Goal: Communication & Community: Participate in discussion

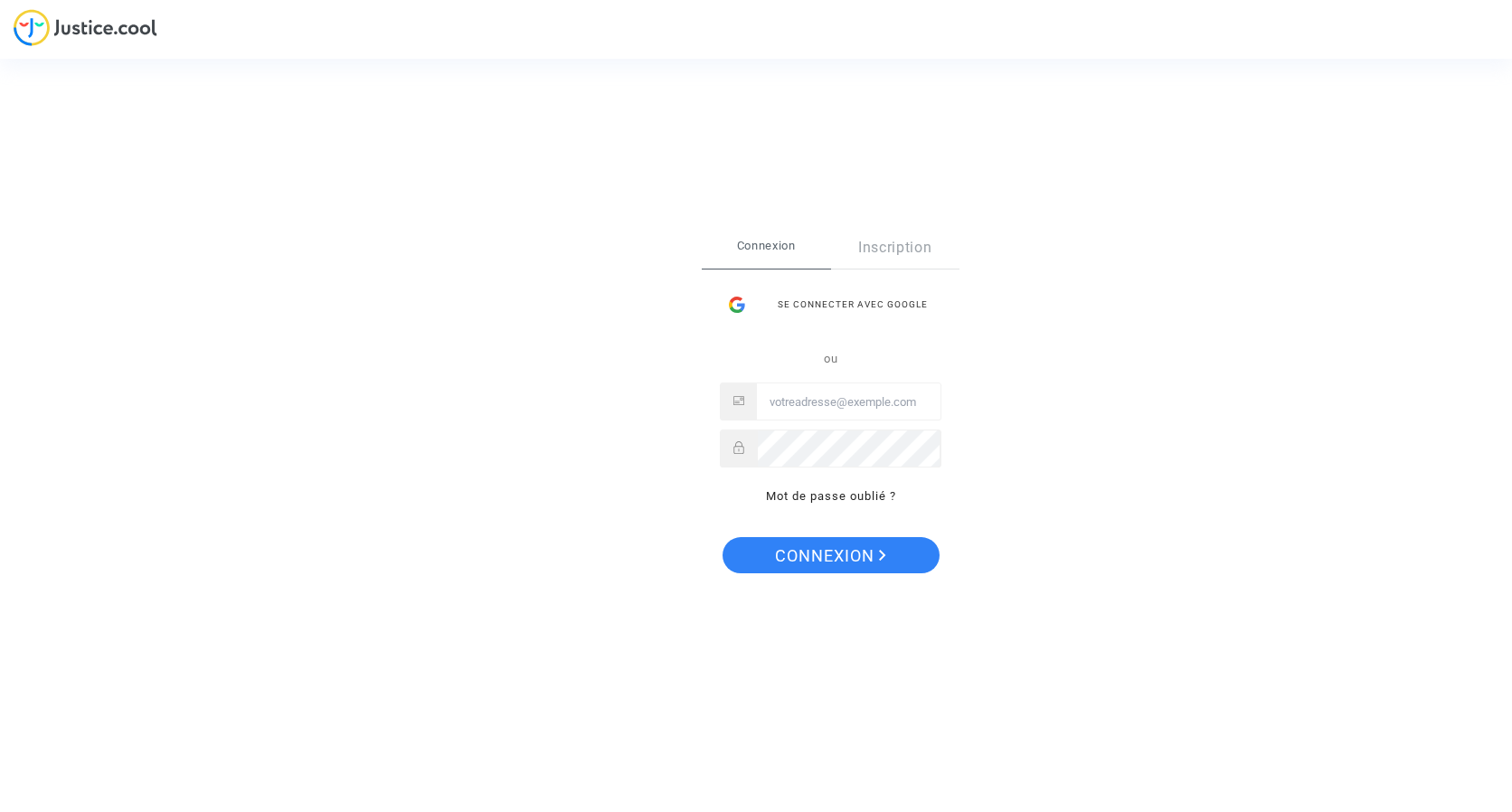
click at [815, 305] on div "Se connecter avec Google" at bounding box center [830, 305] width 222 height 36
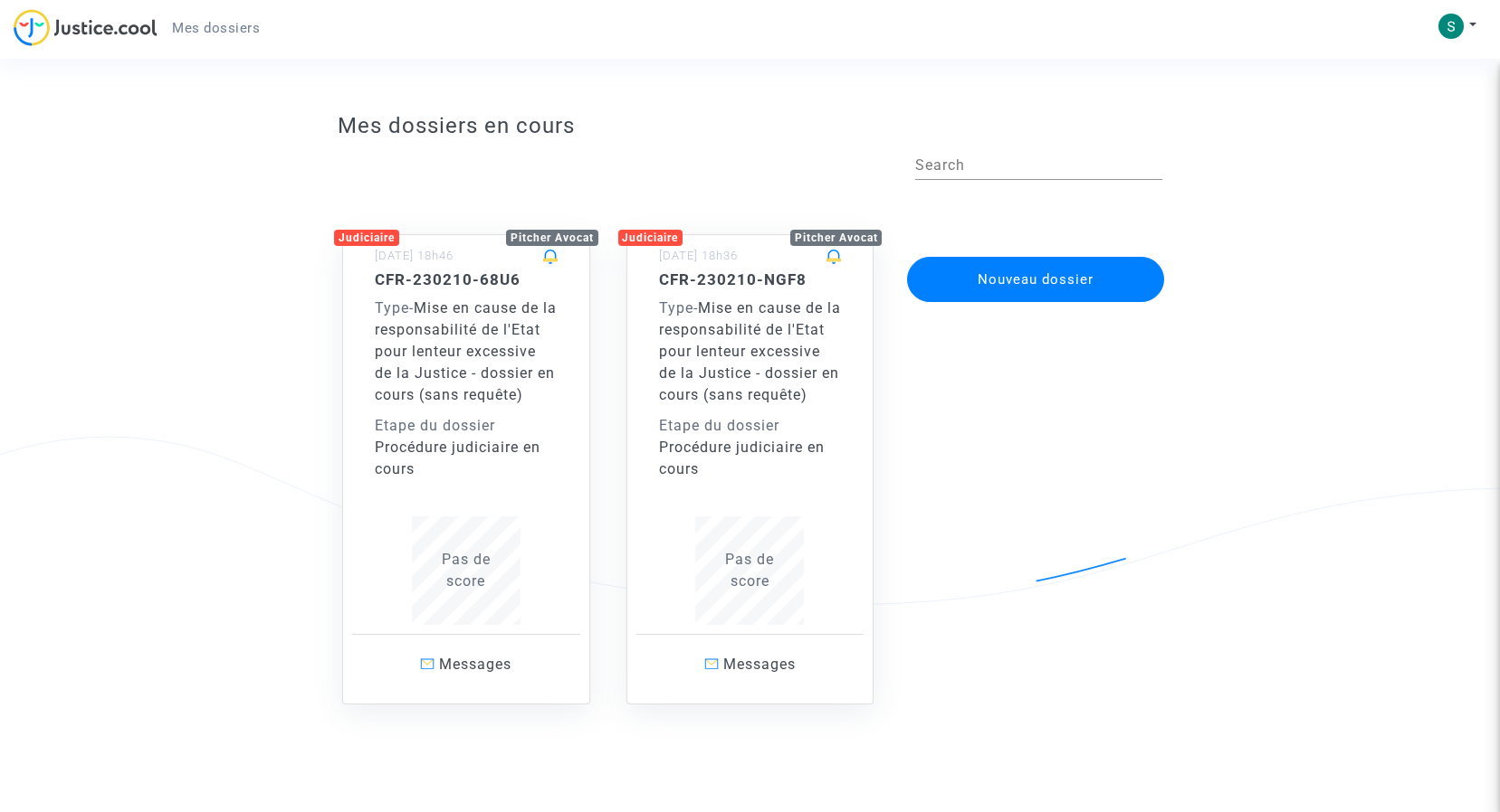
click at [427, 291] on div "CFR-230210-68U6 Type - Mise en cause de la responsabilité de l'Etat pour lenteu…" at bounding box center [466, 376] width 183 height 210
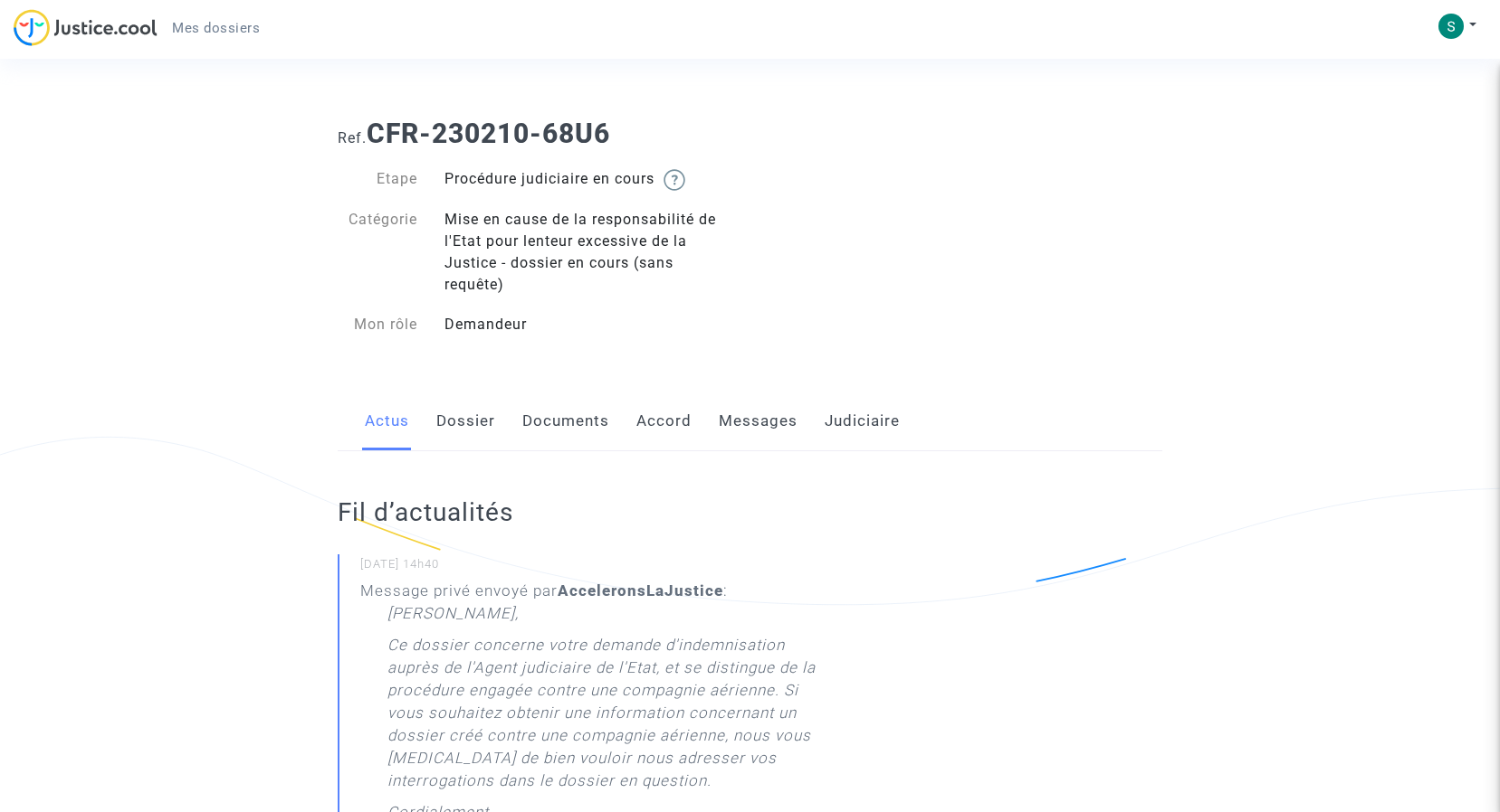
click at [743, 415] on link "Messages" at bounding box center [757, 422] width 79 height 60
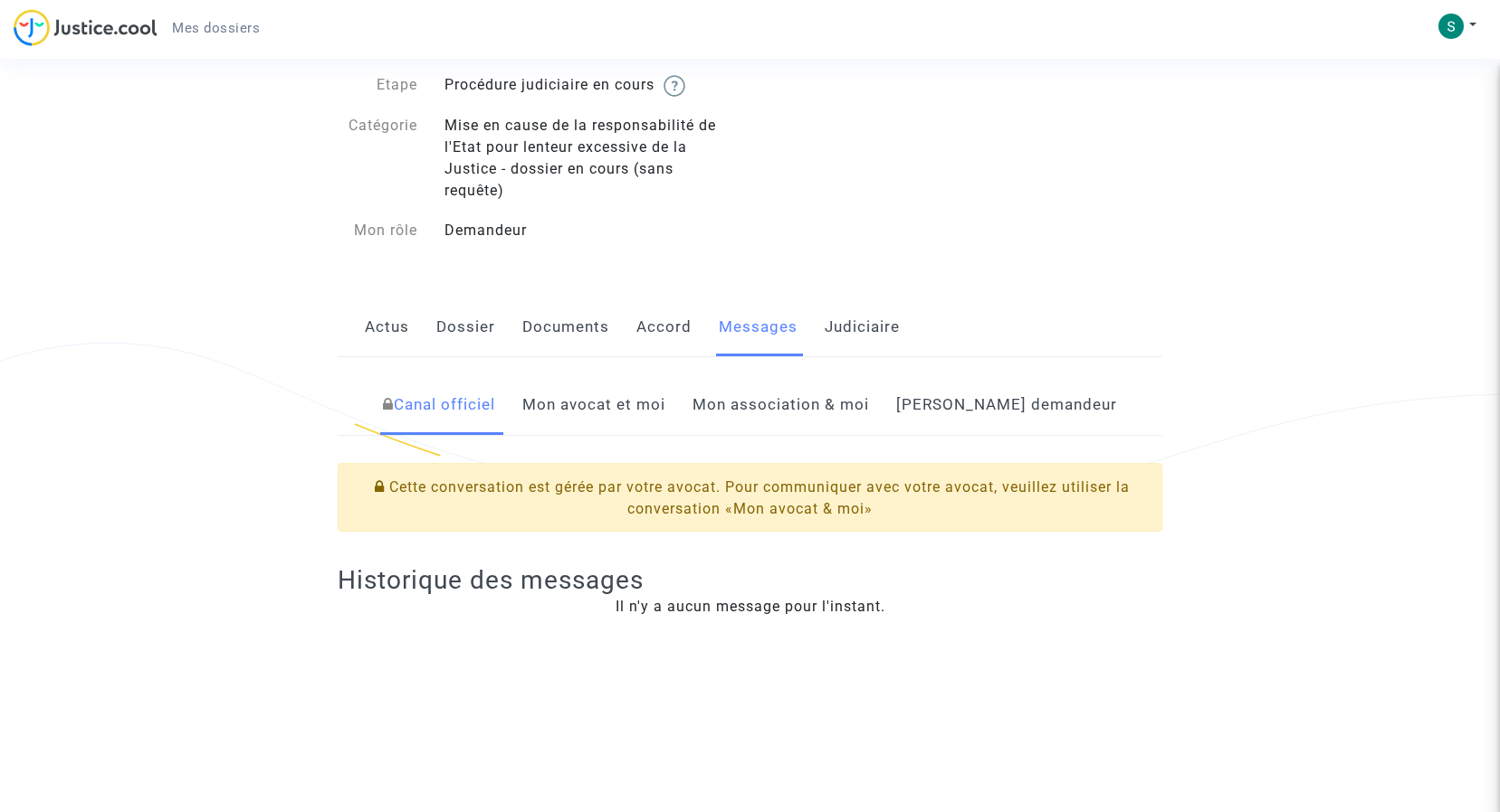
scroll to position [91, 0]
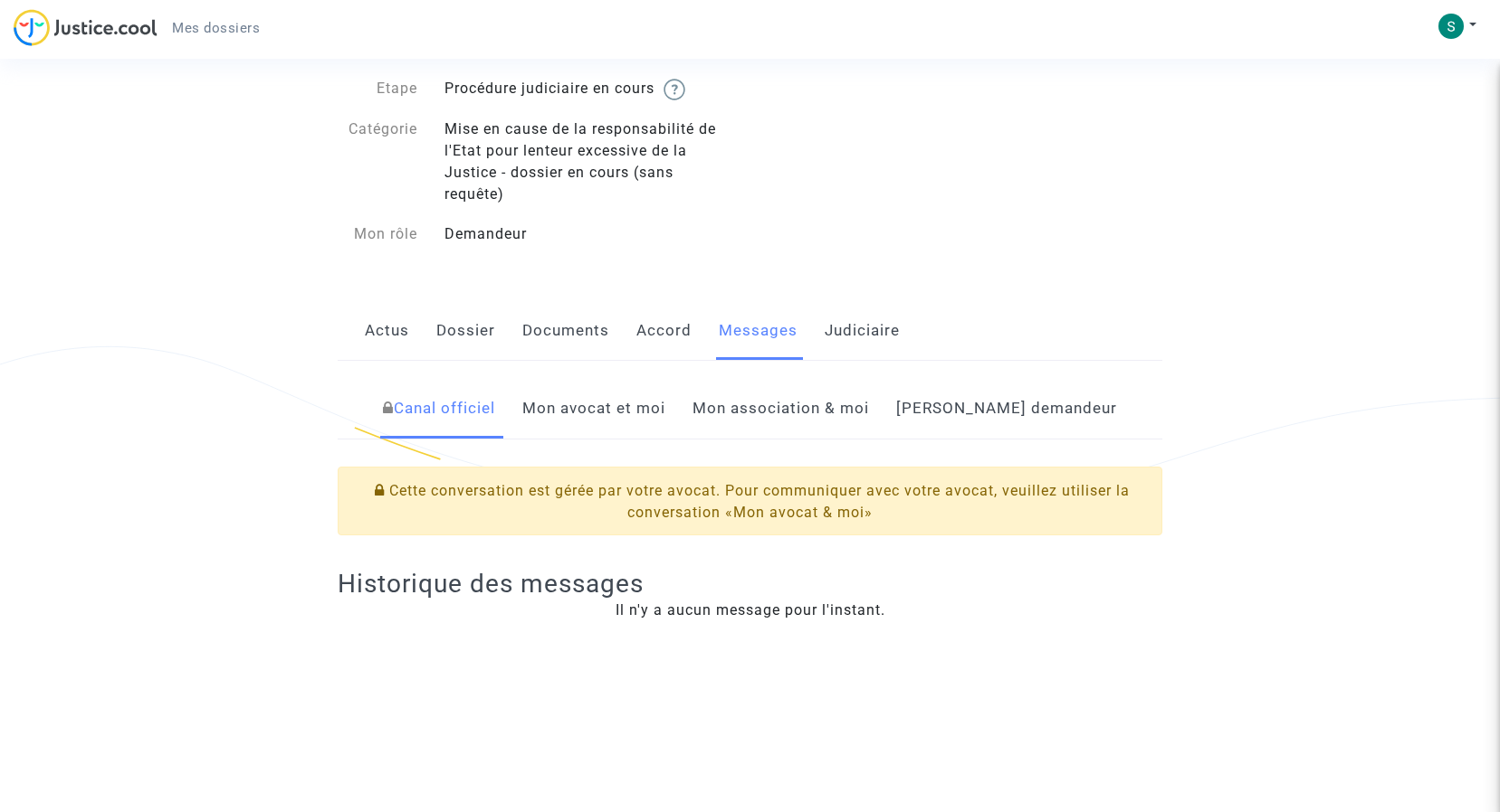
click at [665, 402] on link "Mon avocat et moi" at bounding box center [593, 409] width 143 height 60
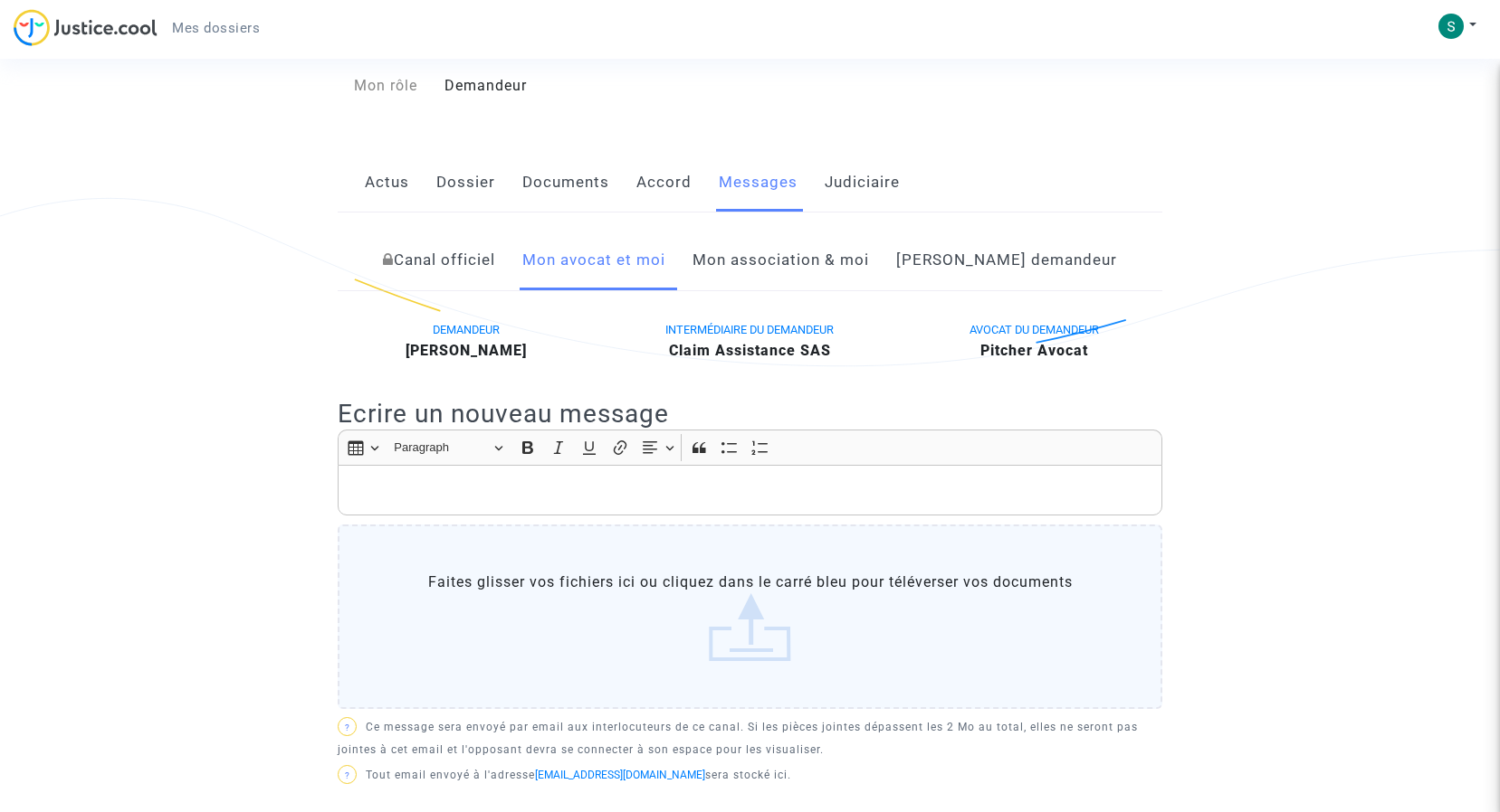
scroll to position [181, 0]
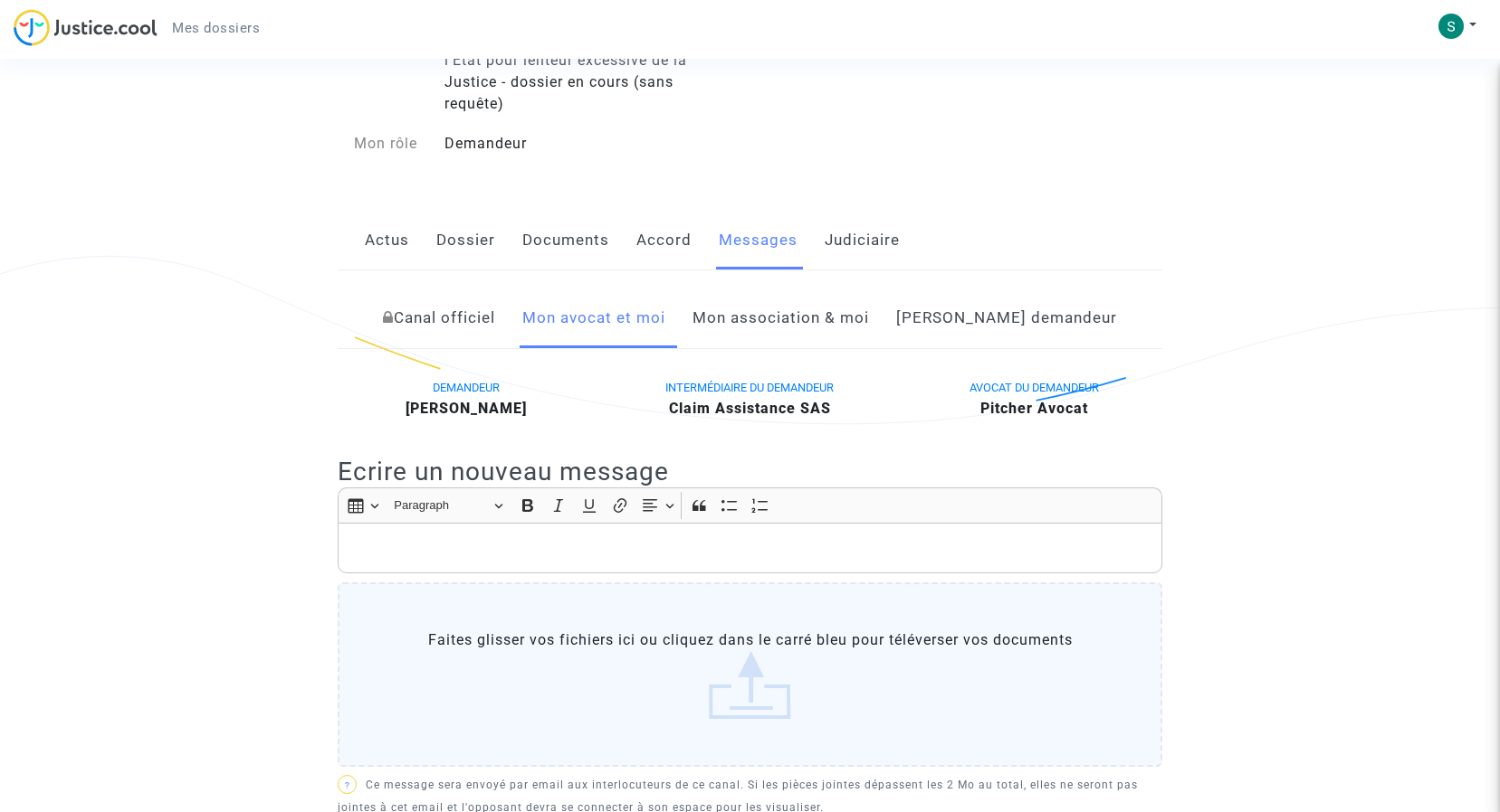
click at [407, 540] on p "Rich Text Editor, main" at bounding box center [750, 548] width 805 height 23
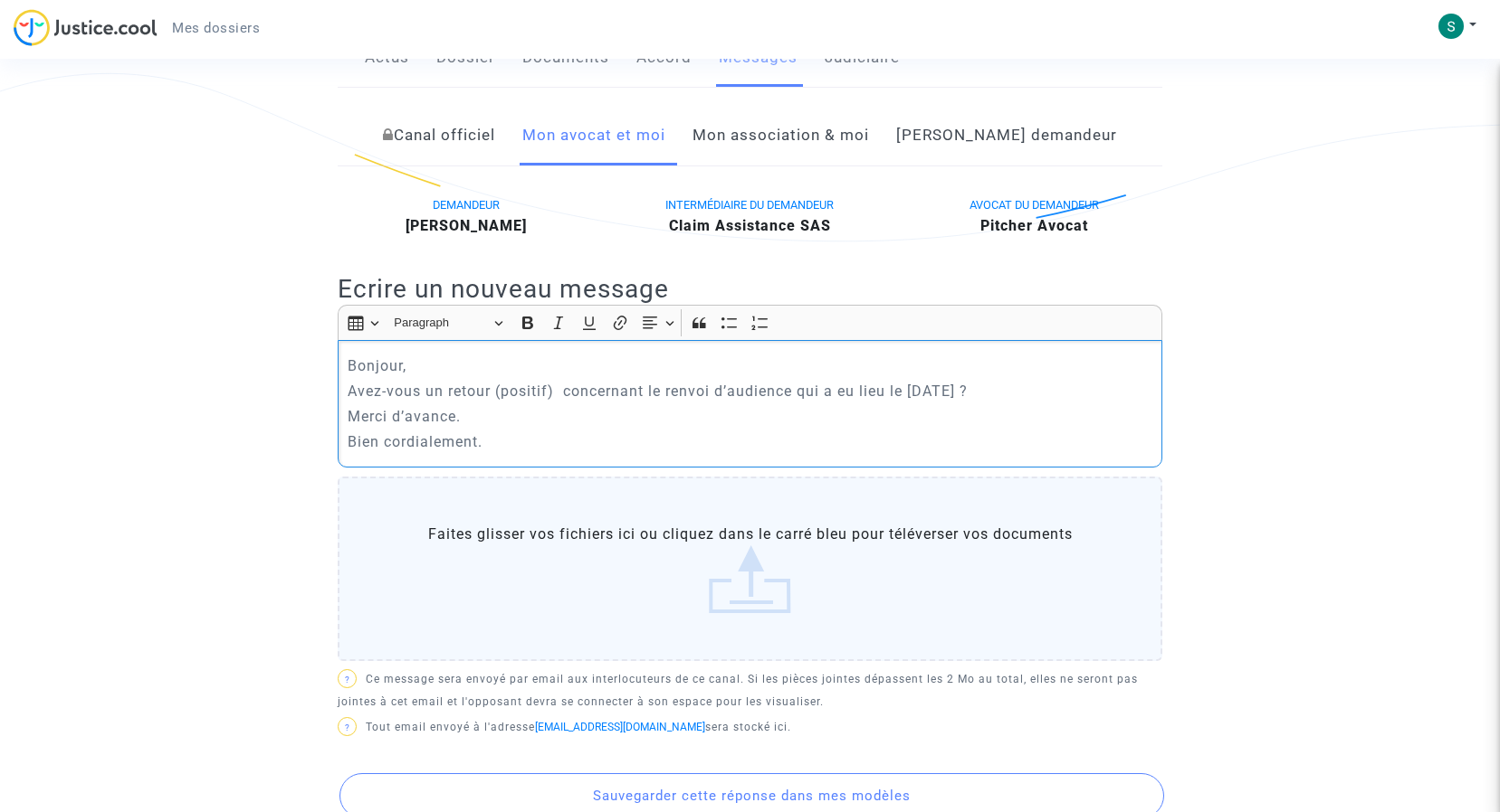
scroll to position [453, 0]
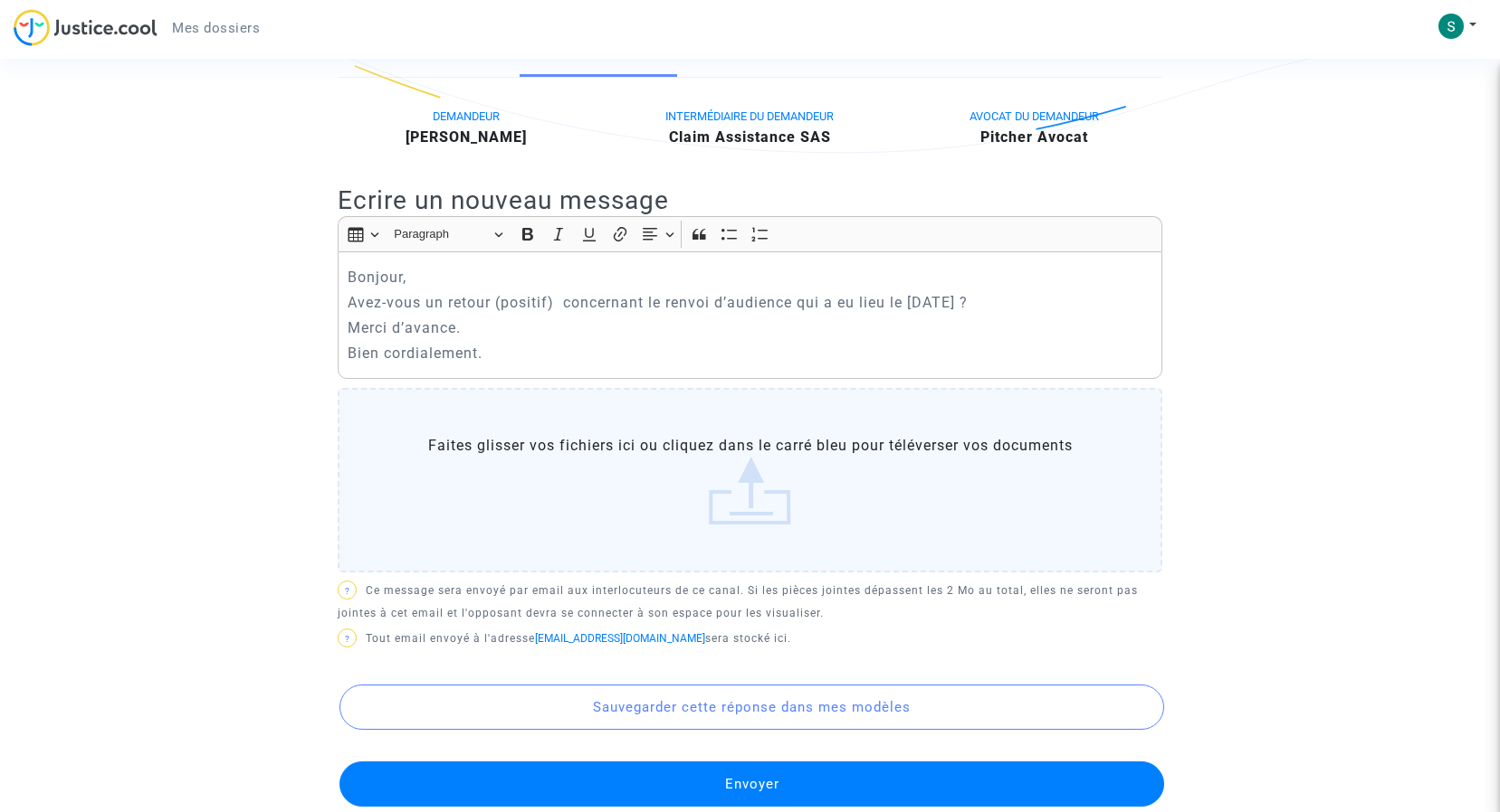
click at [774, 784] on button "Envoyer" at bounding box center [752, 784] width 824 height 45
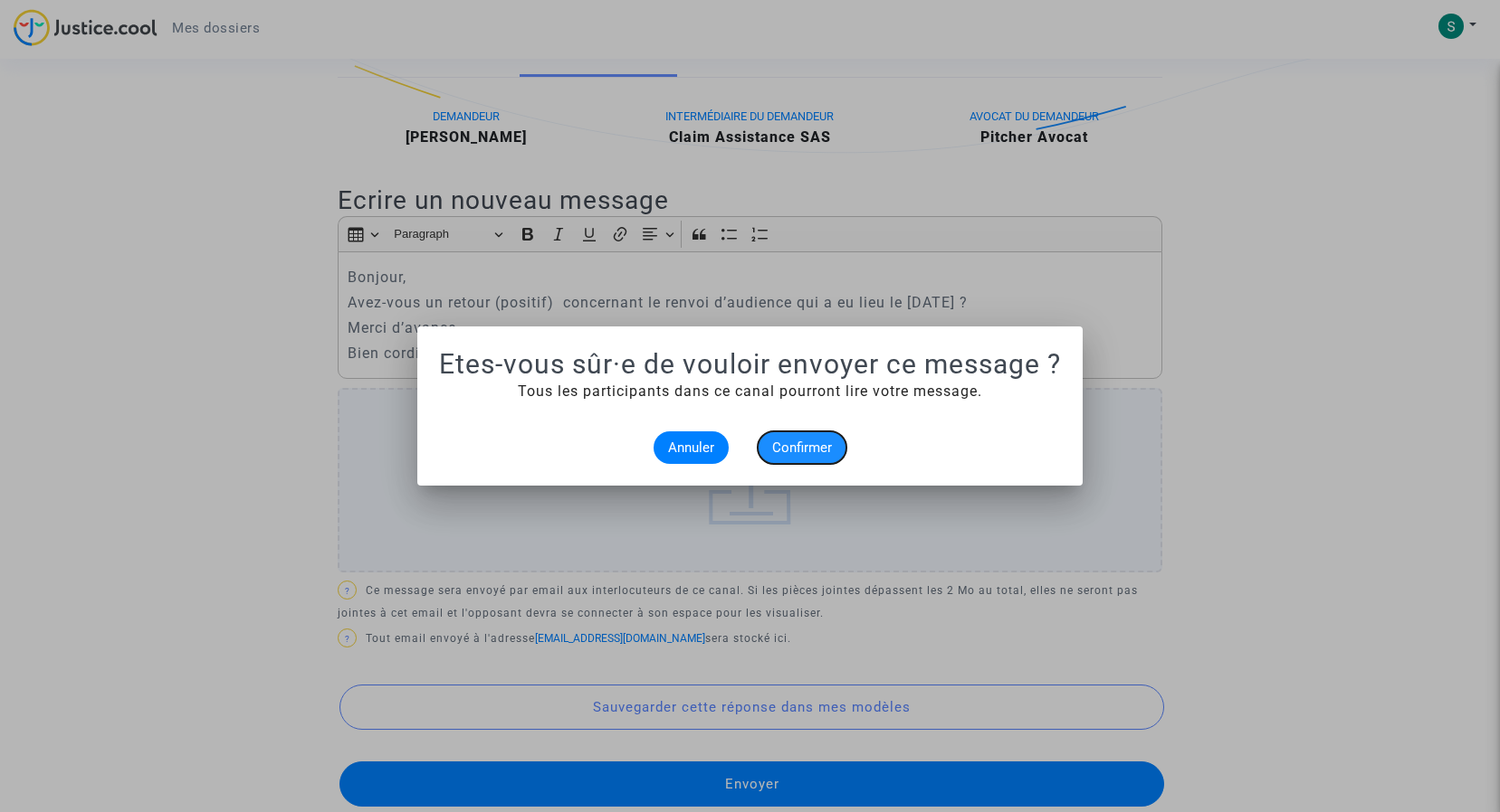
click at [801, 447] on span "Confirmer" at bounding box center [802, 448] width 60 height 16
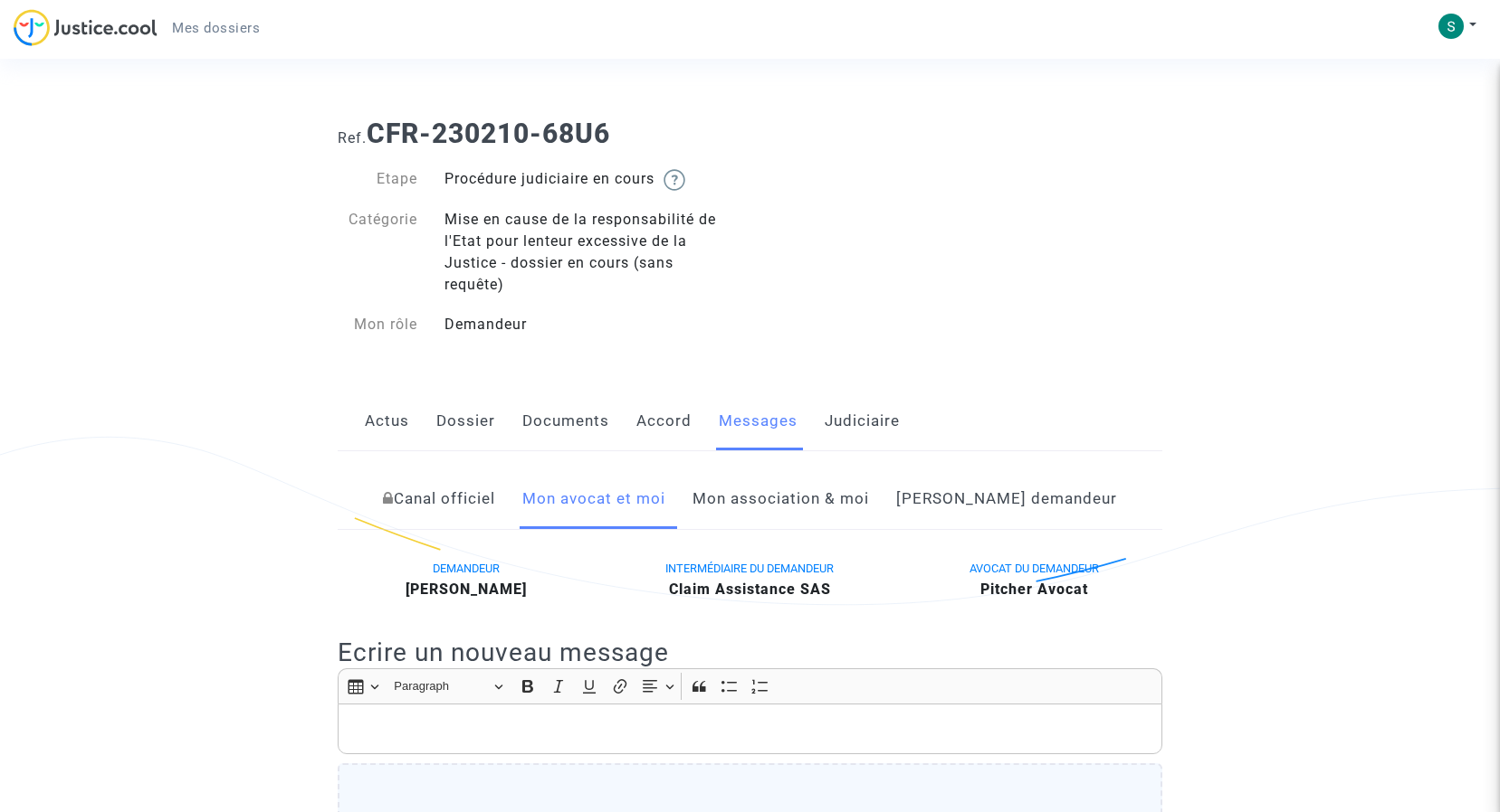
click at [461, 416] on link "Dossier" at bounding box center [466, 422] width 59 height 60
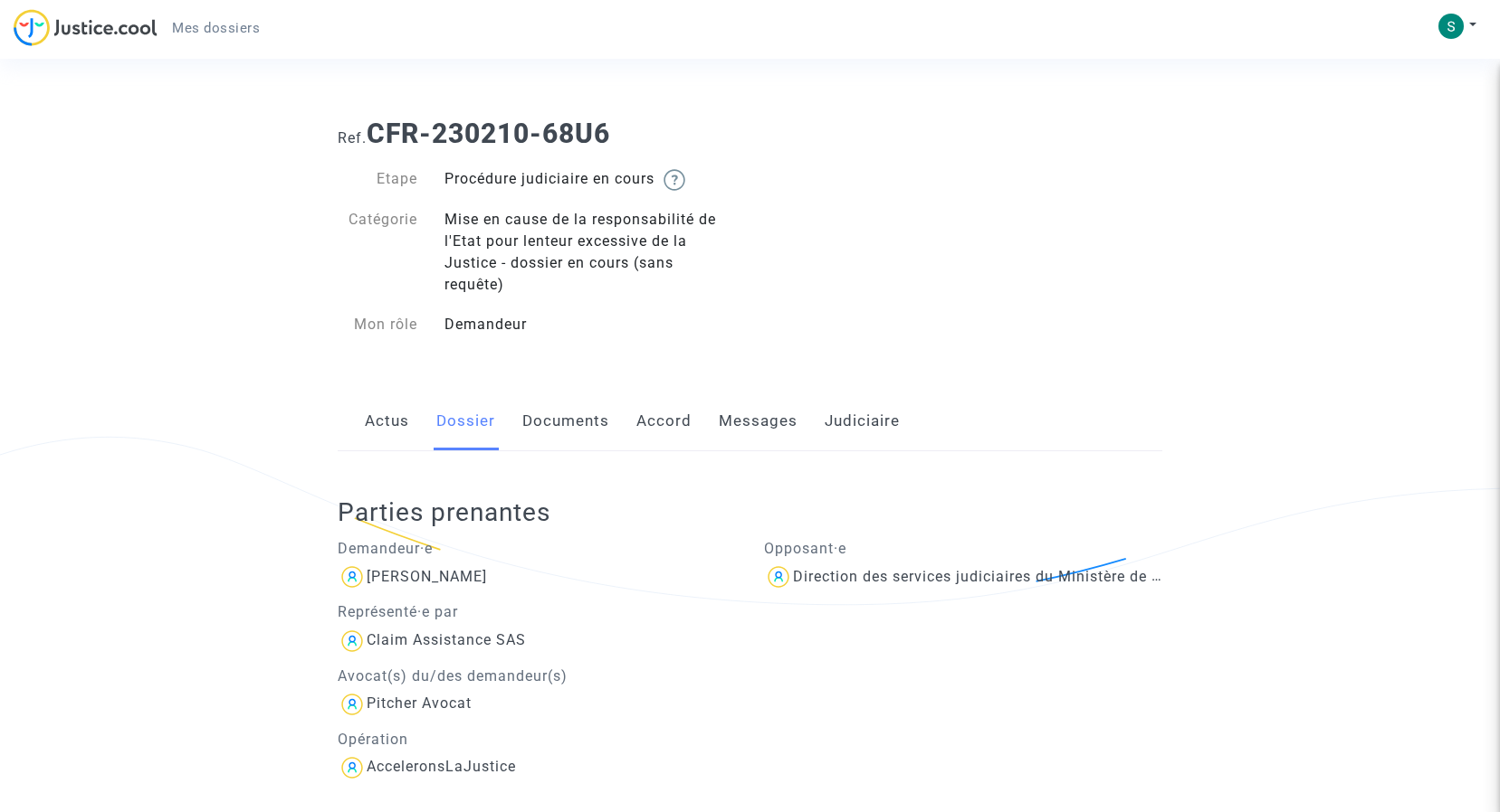
click at [138, 27] on img at bounding box center [85, 27] width 144 height 37
click at [202, 31] on span "Mes dossiers" at bounding box center [216, 28] width 88 height 16
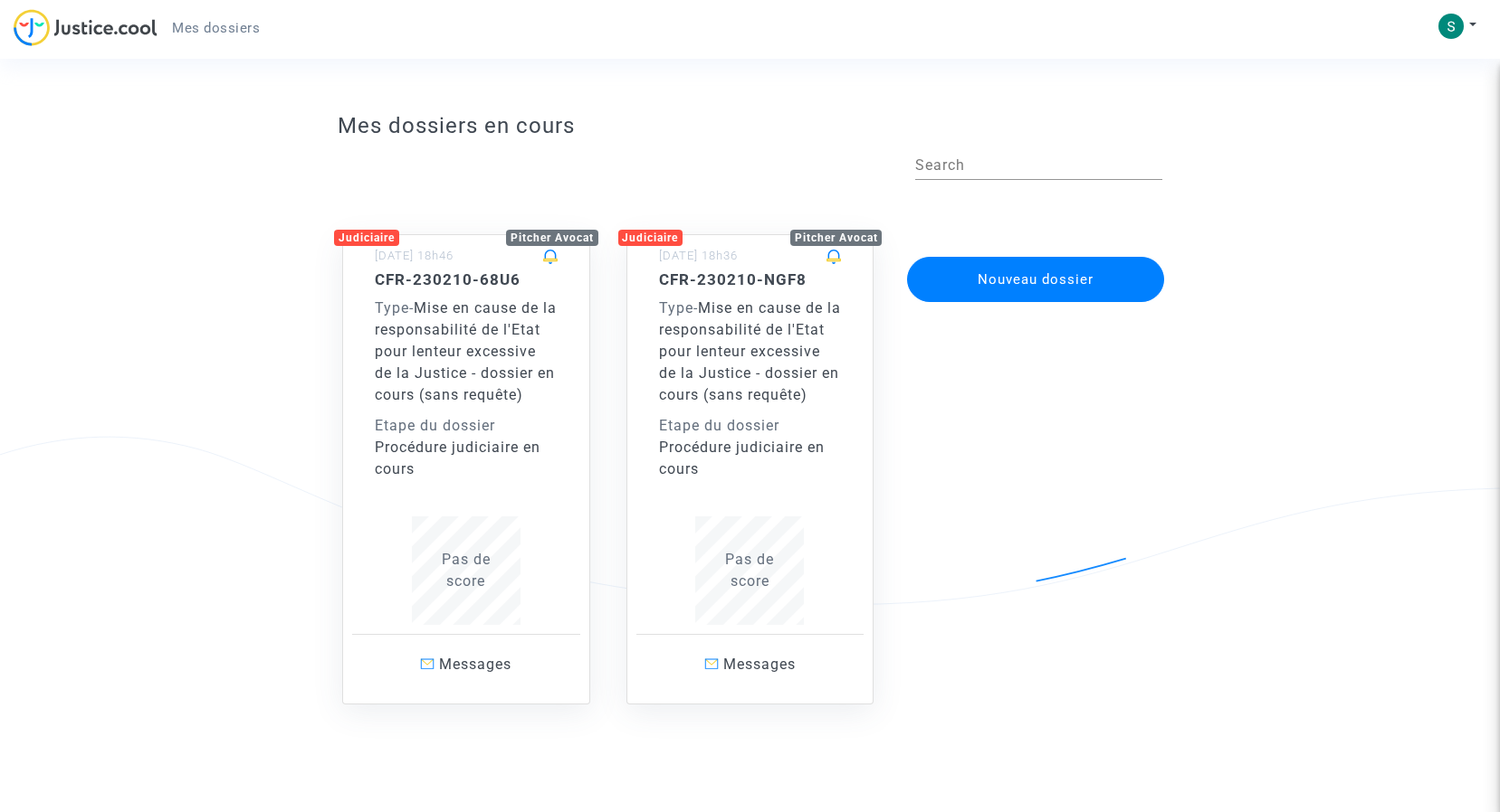
click at [736, 300] on span "Mise en cause de la responsabilité de l'Etat pour lenteur excessive de la Justi…" at bounding box center [749, 351] width 182 height 104
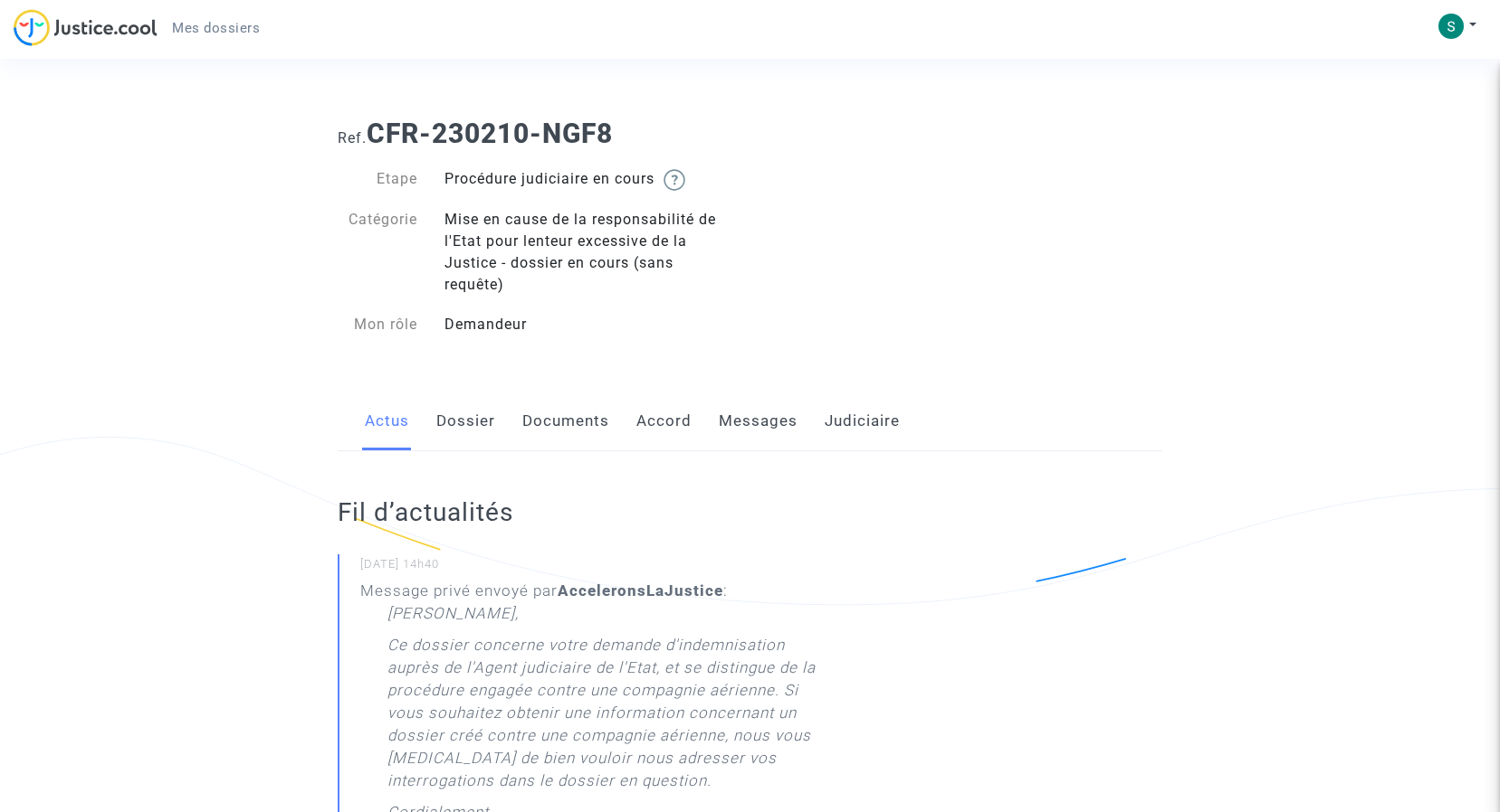
click at [759, 419] on link "Messages" at bounding box center [757, 422] width 79 height 60
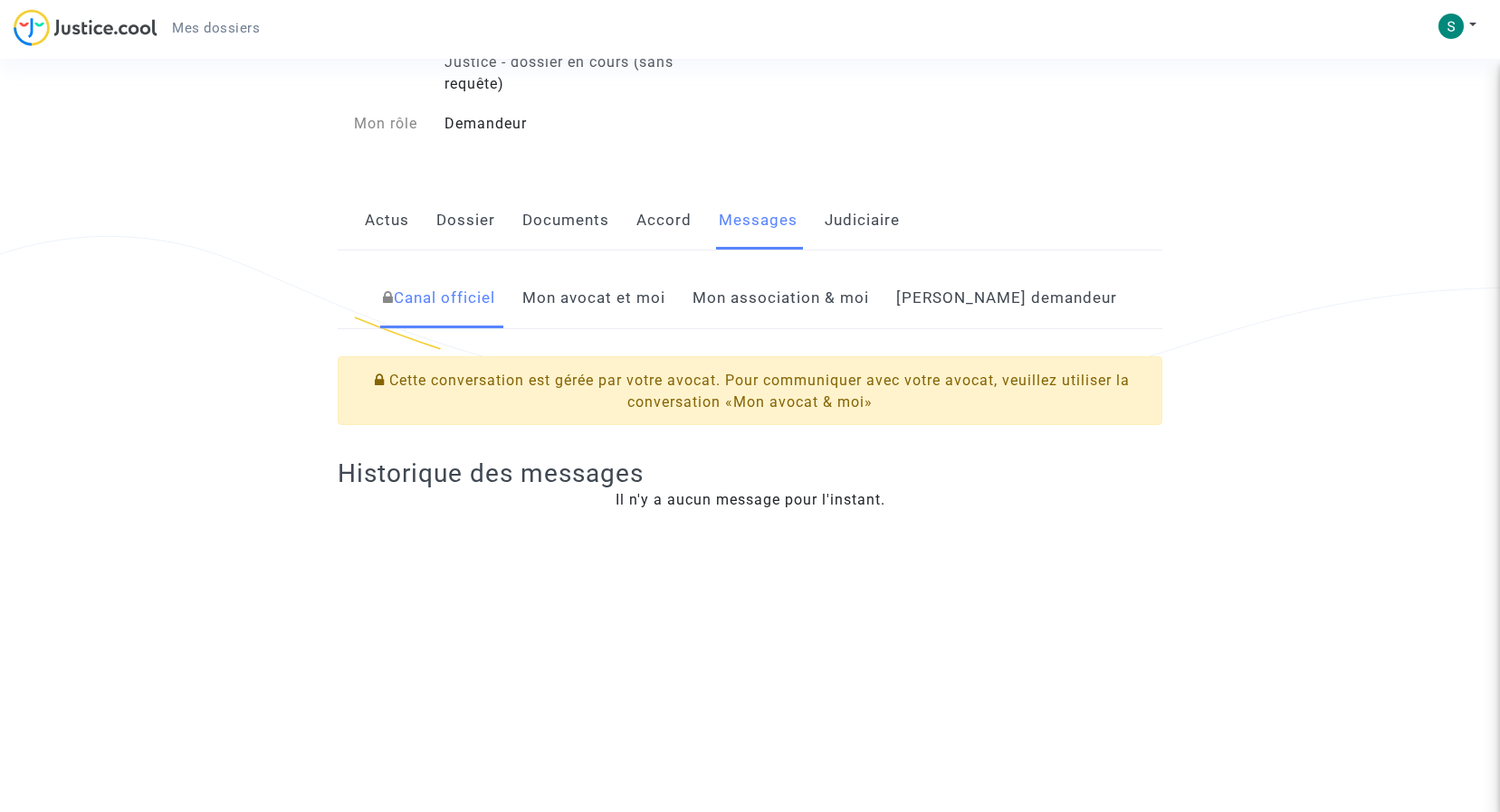
scroll to position [272, 0]
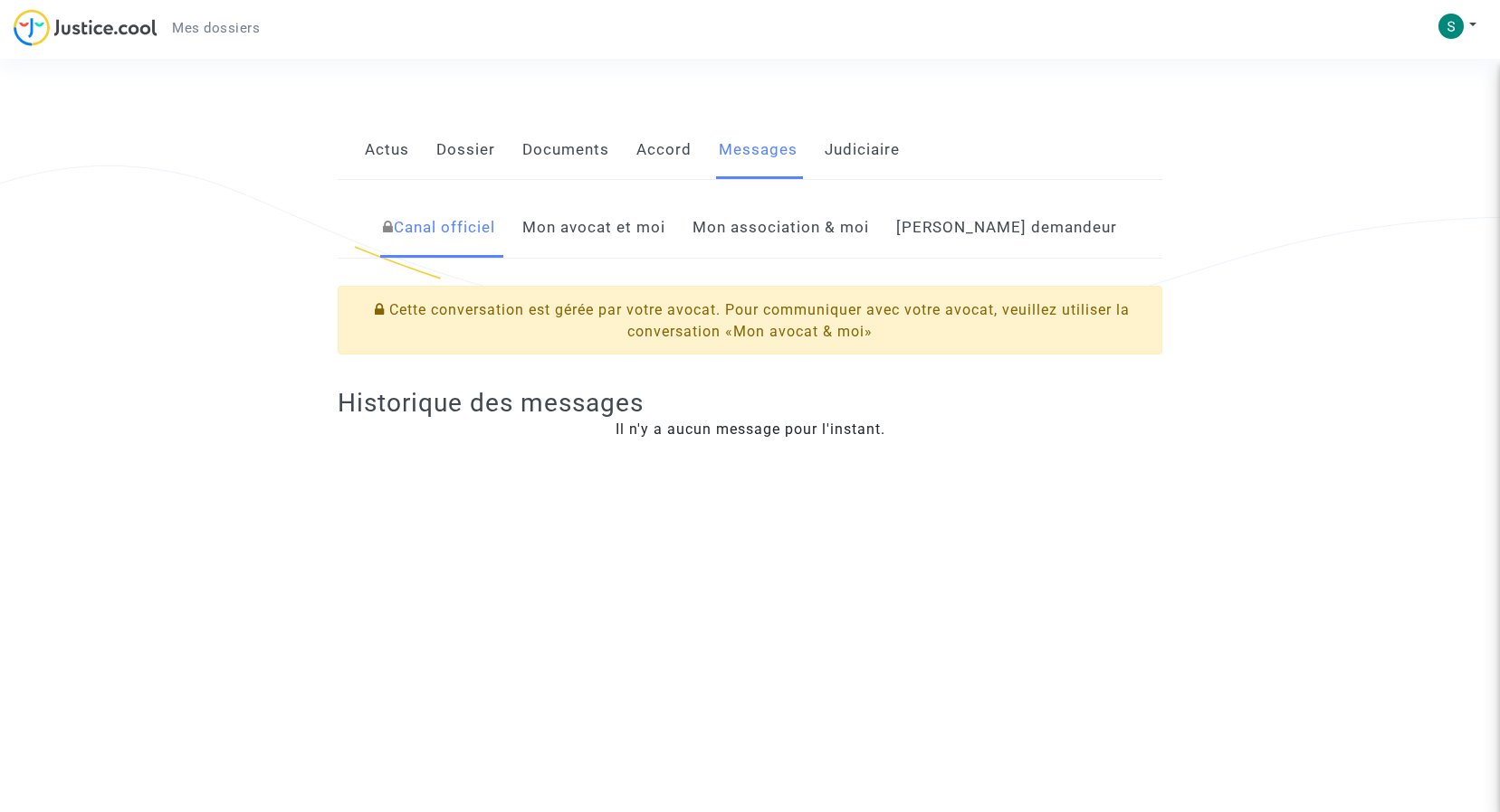
click at [649, 223] on link "Mon avocat et moi" at bounding box center [593, 228] width 143 height 60
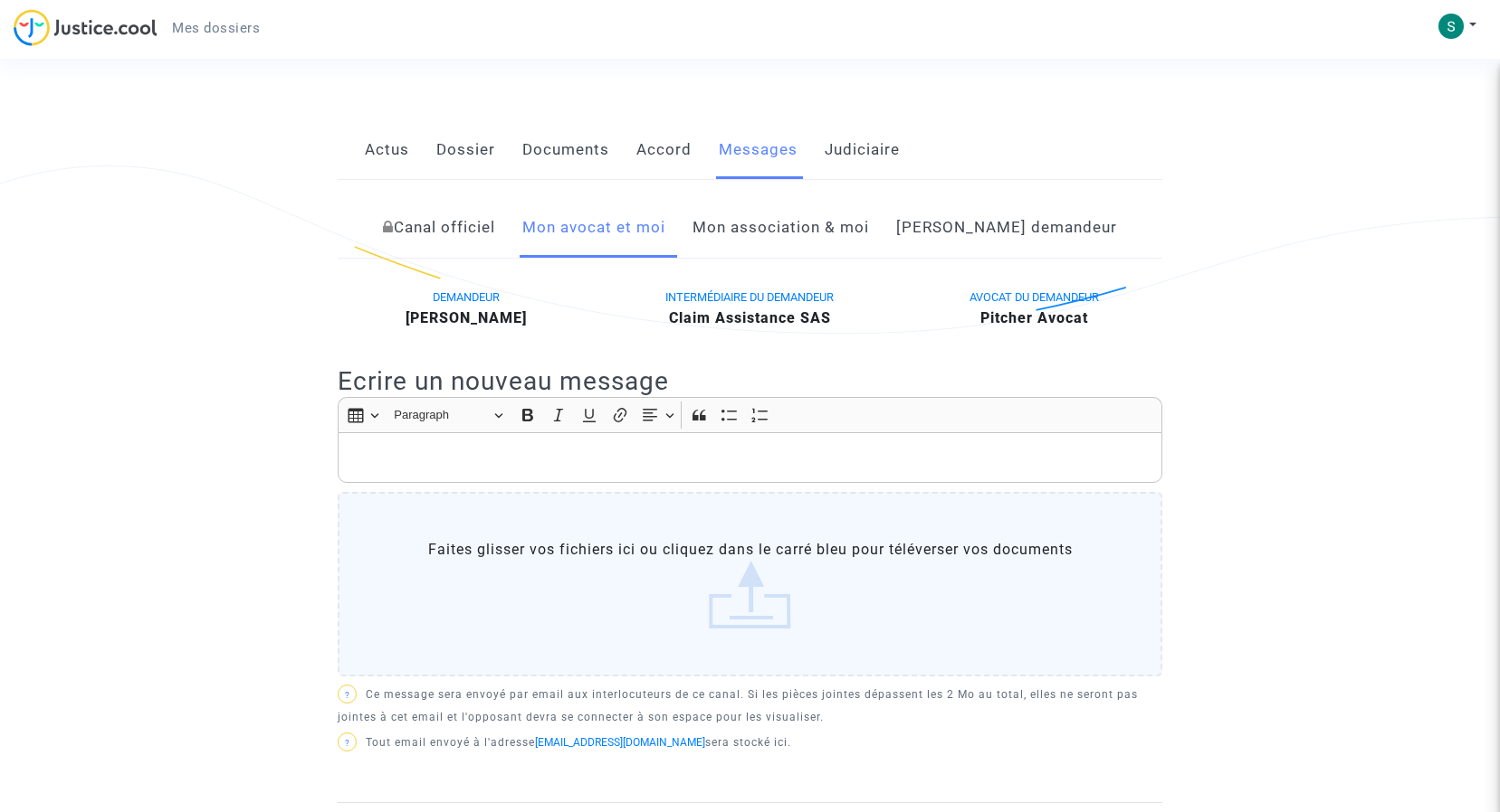
click at [378, 444] on div "Rich Text Editor, main" at bounding box center [750, 458] width 824 height 51
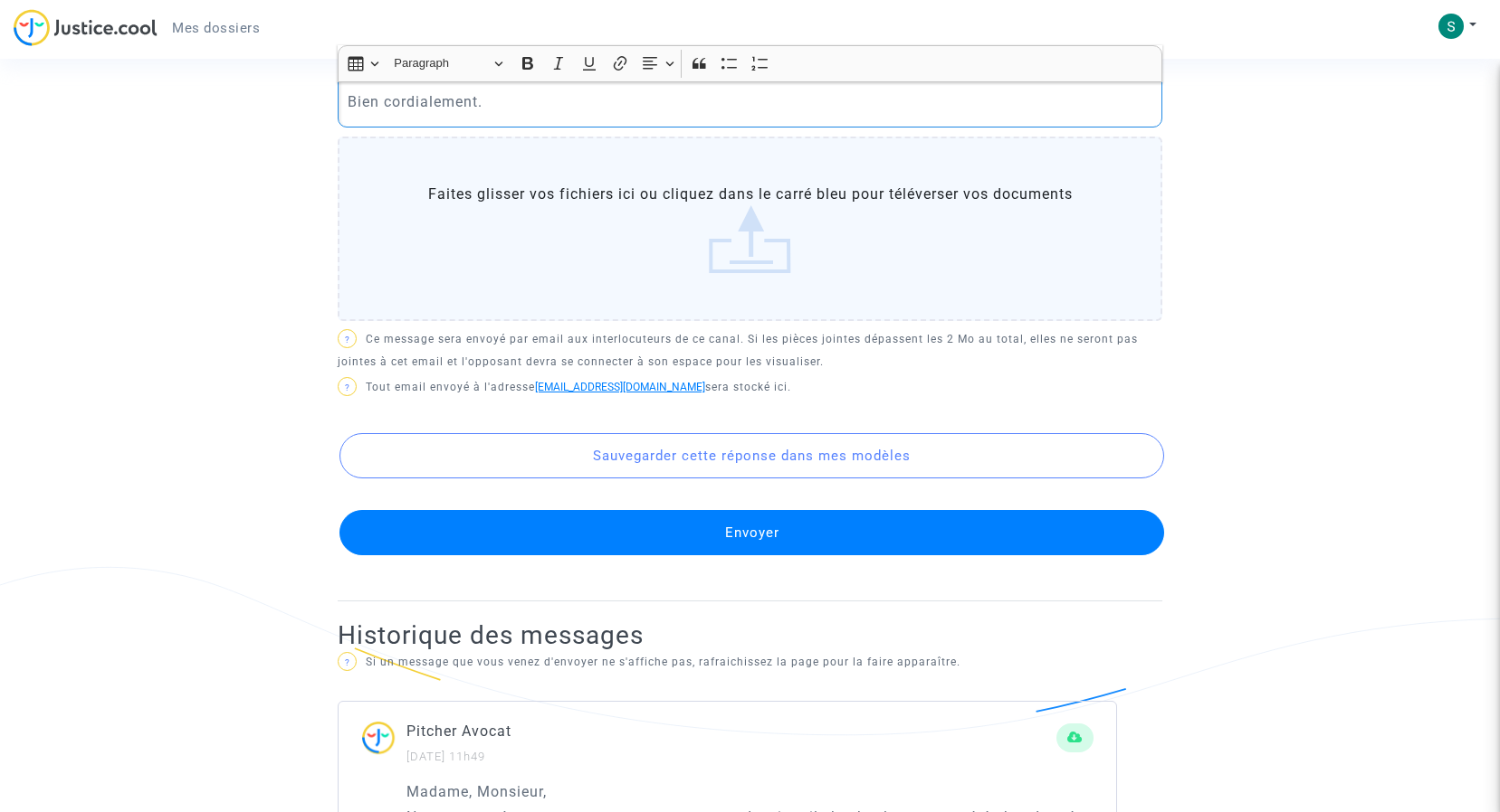
scroll to position [904, 0]
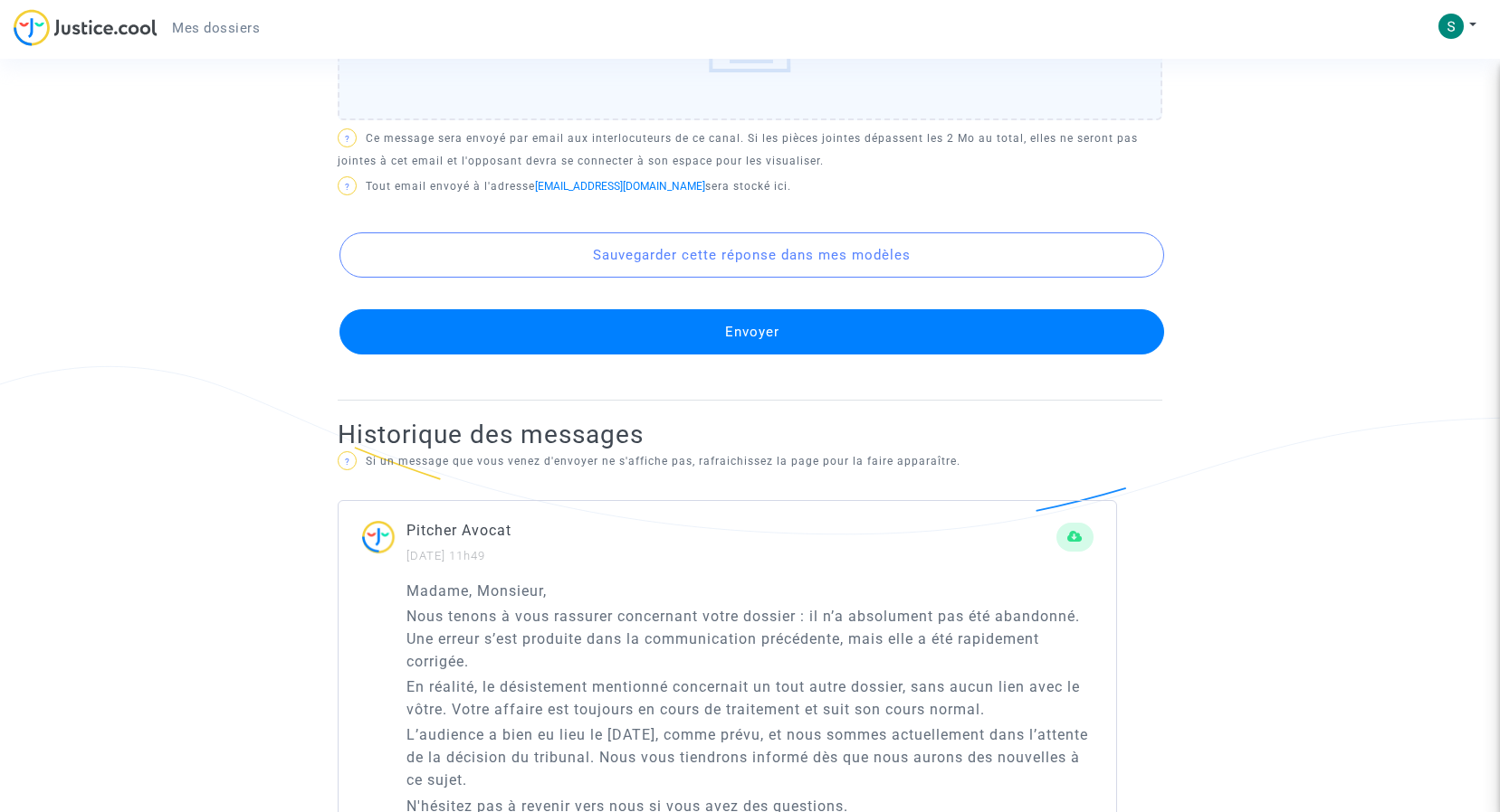
click at [745, 328] on button "Envoyer" at bounding box center [752, 332] width 824 height 45
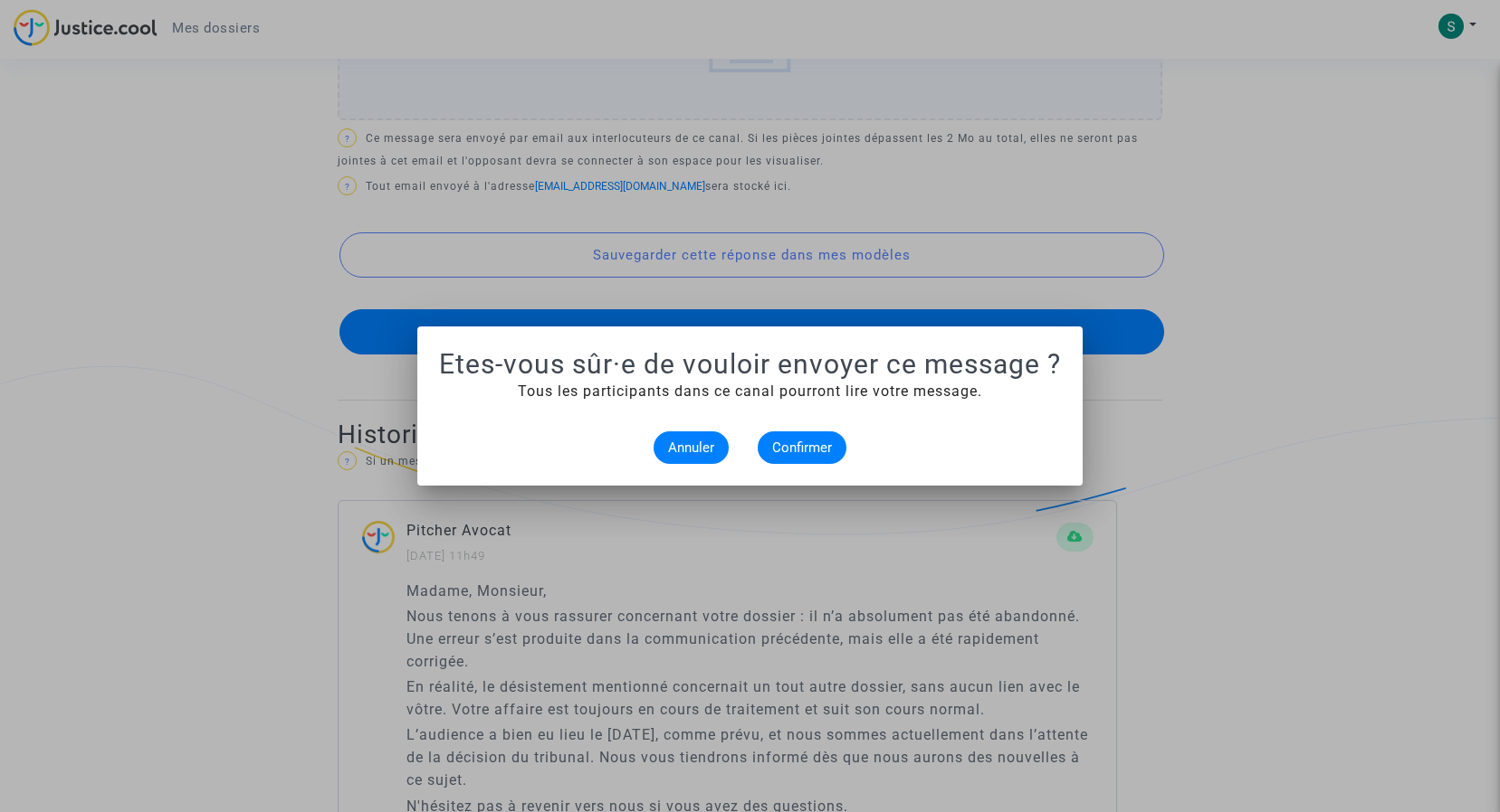
scroll to position [0, 0]
click at [796, 448] on span "Confirmer" at bounding box center [802, 448] width 60 height 16
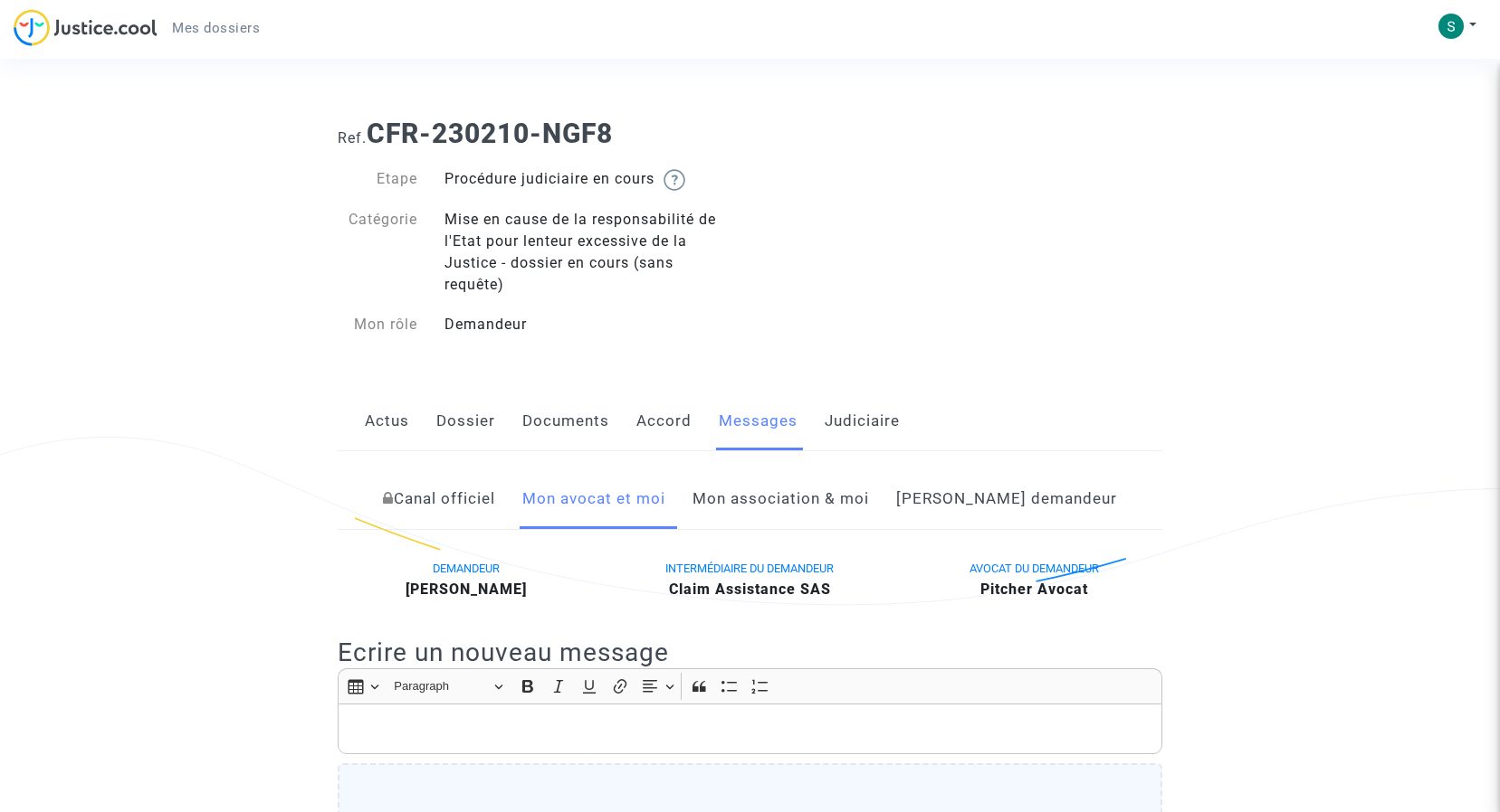
click at [79, 19] on img at bounding box center [85, 27] width 144 height 37
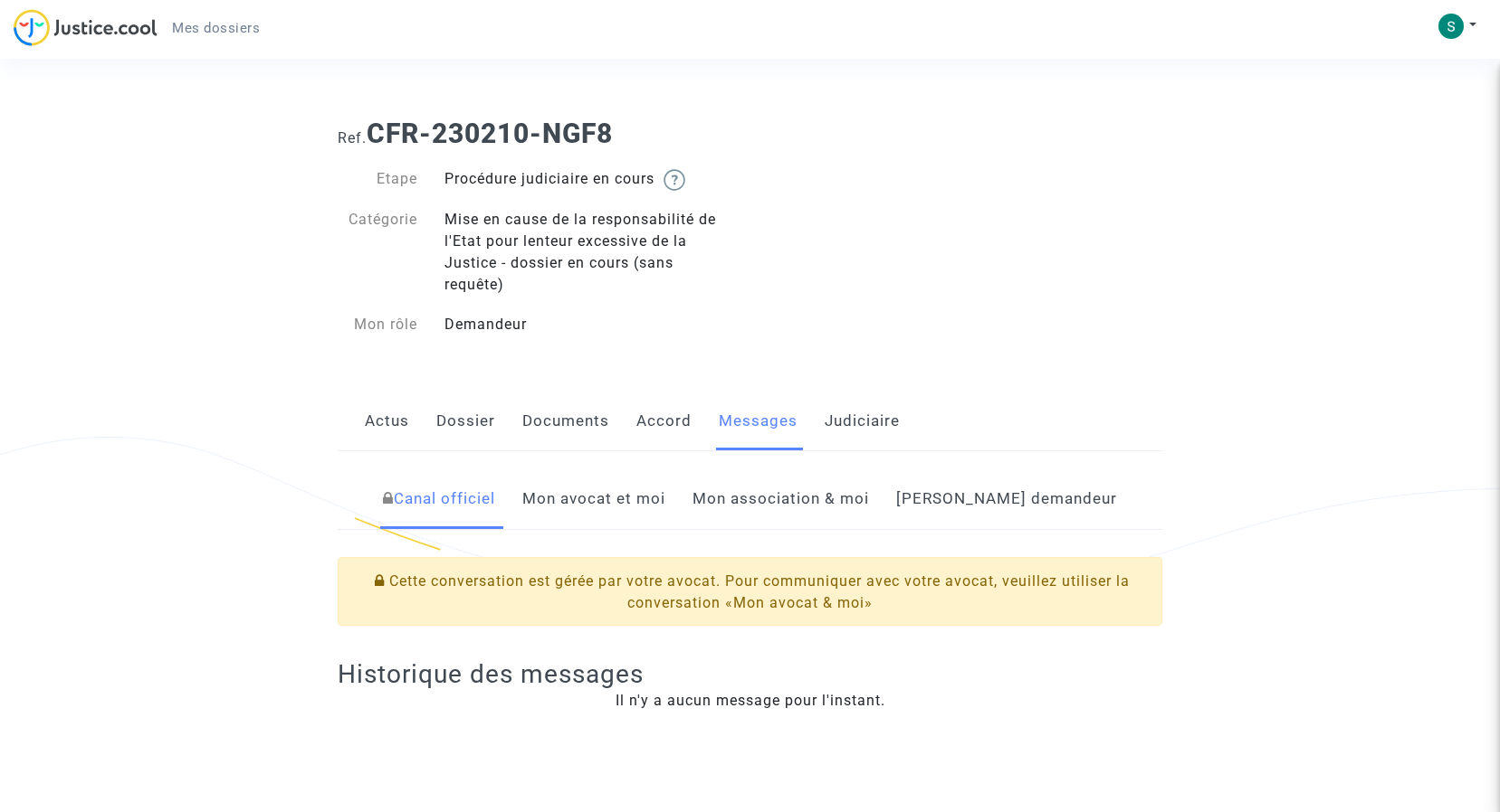
click at [204, 33] on span "Mes dossiers" at bounding box center [216, 28] width 88 height 16
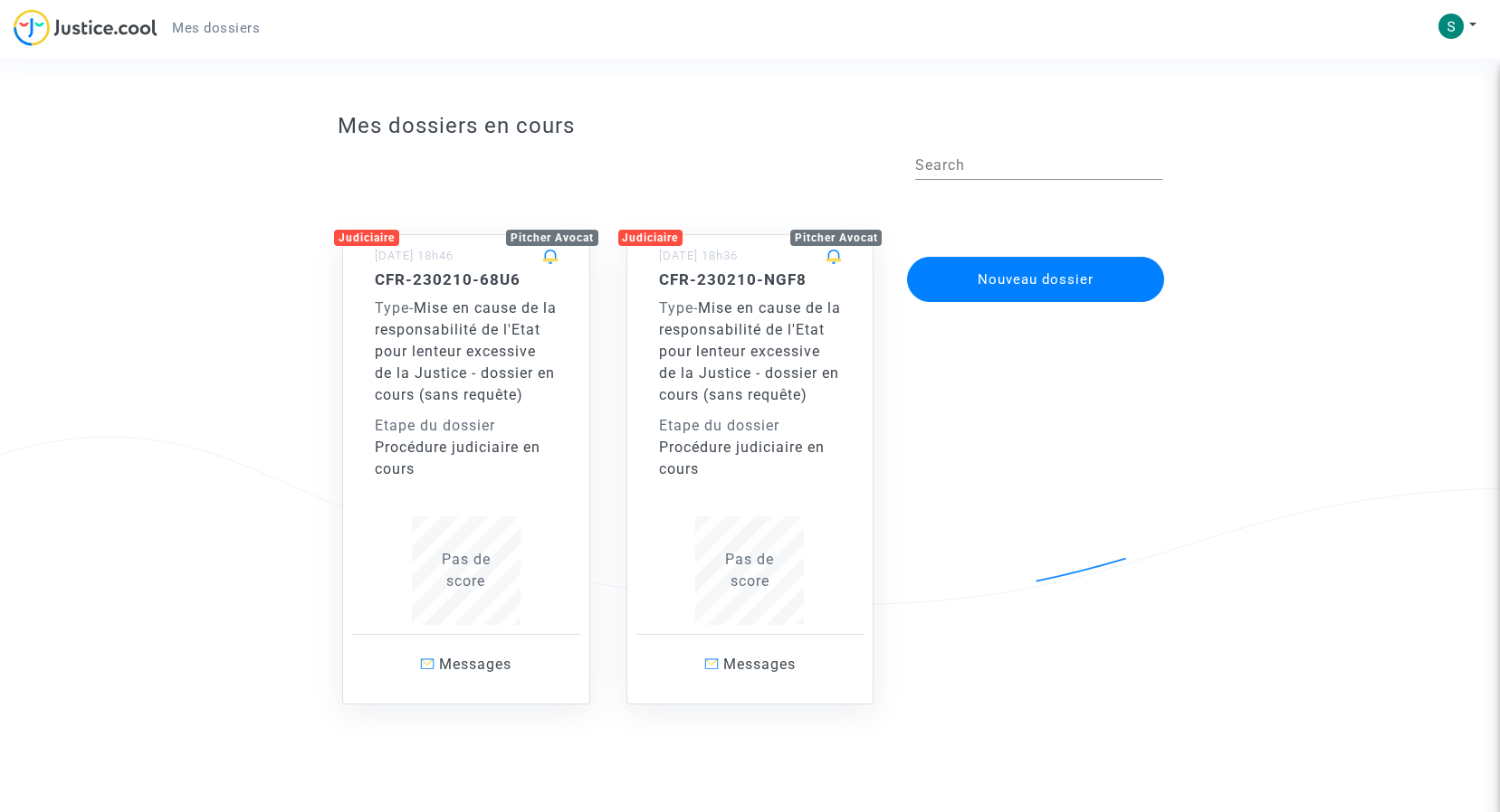
click at [451, 377] on span "Mise en cause de la responsabilité de l'Etat pour lenteur excessive de la Justi…" at bounding box center [466, 351] width 182 height 104
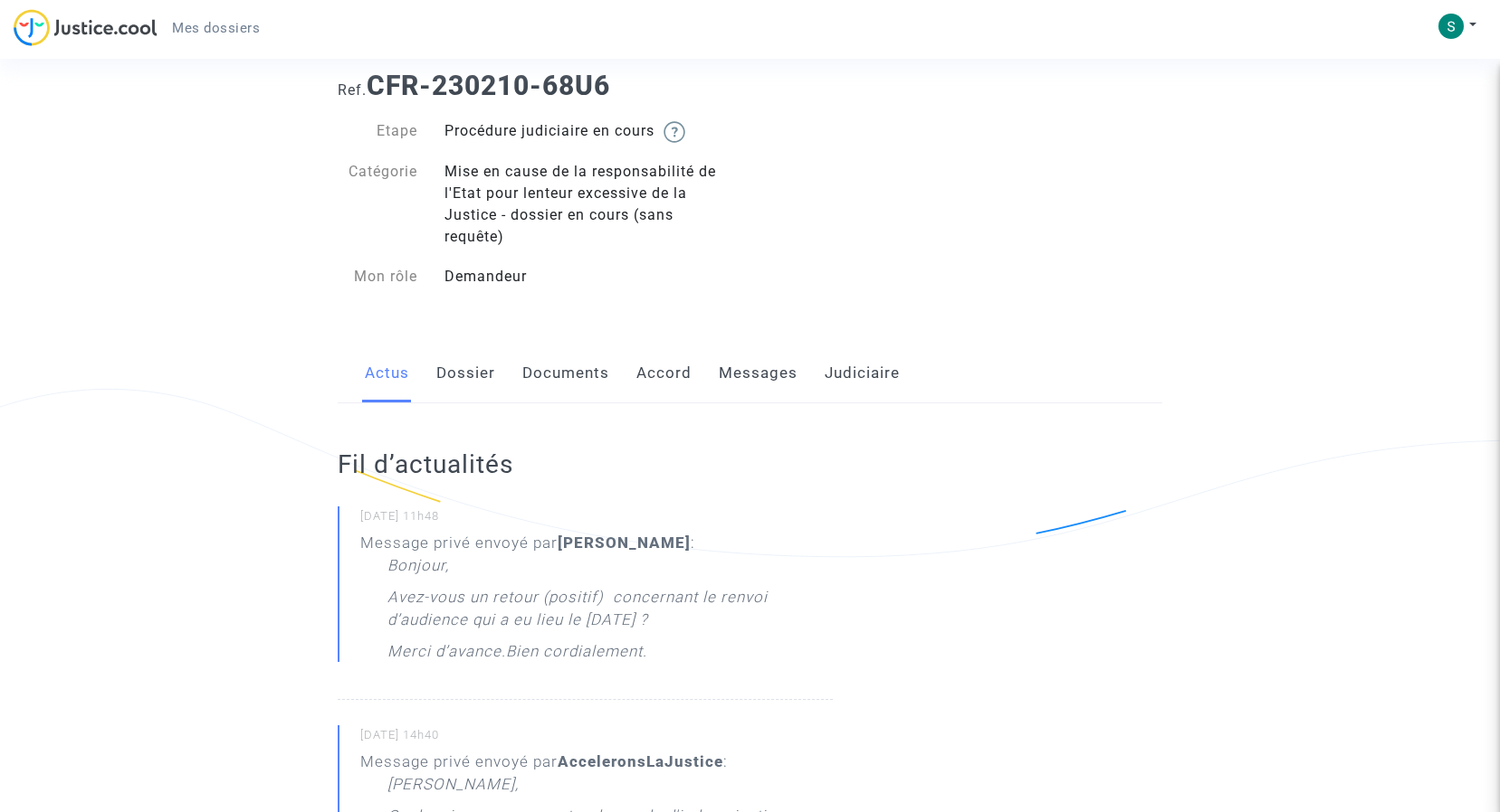
scroll to position [91, 0]
